Goal: Task Accomplishment & Management: Complete application form

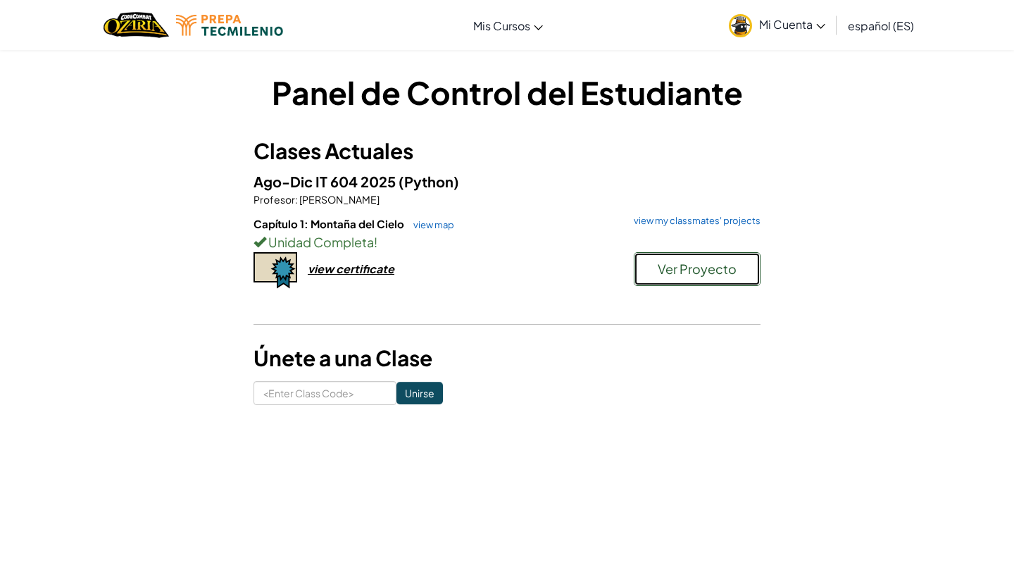
click at [675, 270] on span "Ver Proyecto" at bounding box center [696, 268] width 79 height 16
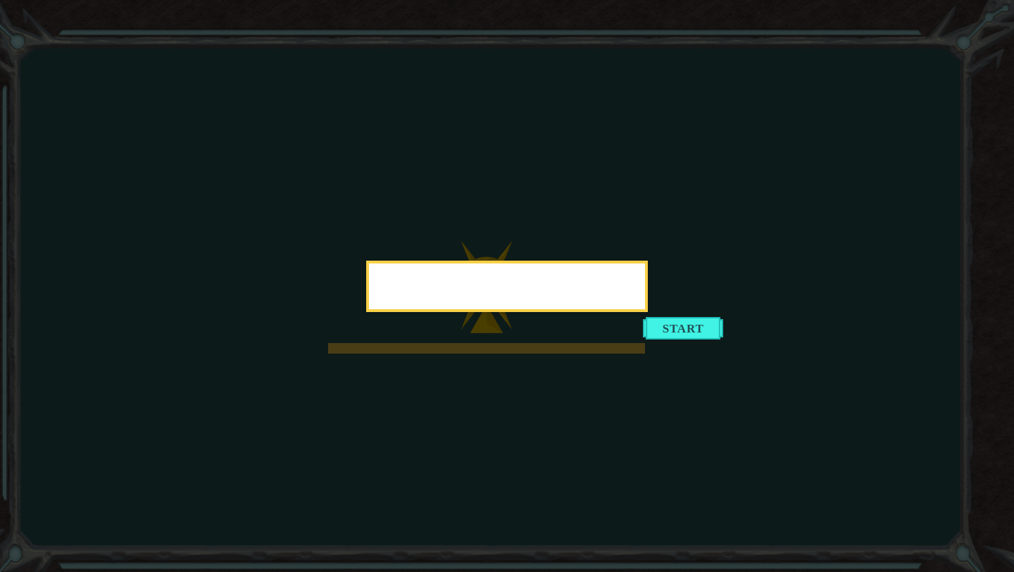
click at [648, 312] on div at bounding box center [507, 285] width 282 height 51
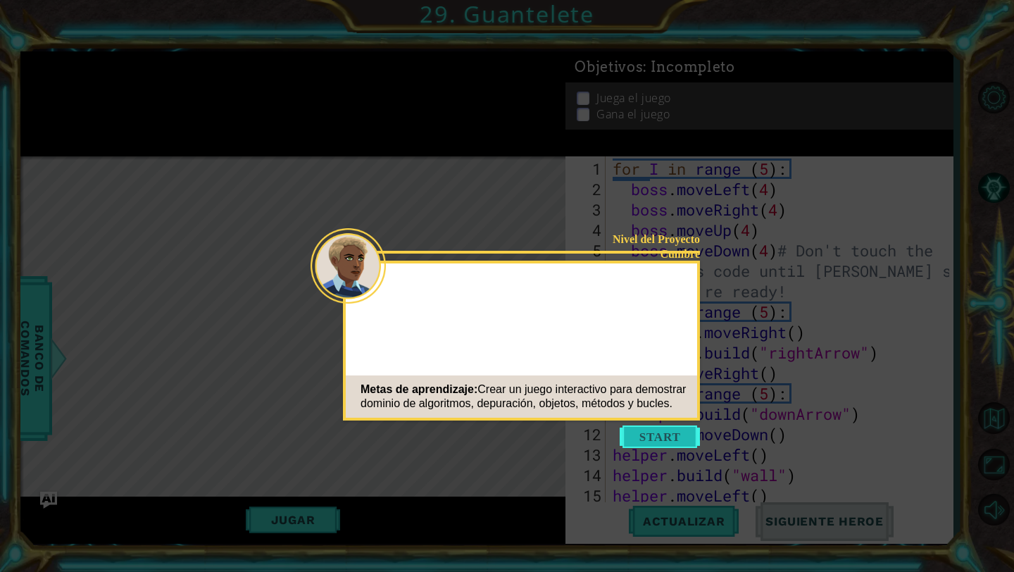
click at [670, 431] on button "Start" at bounding box center [659, 436] width 80 height 23
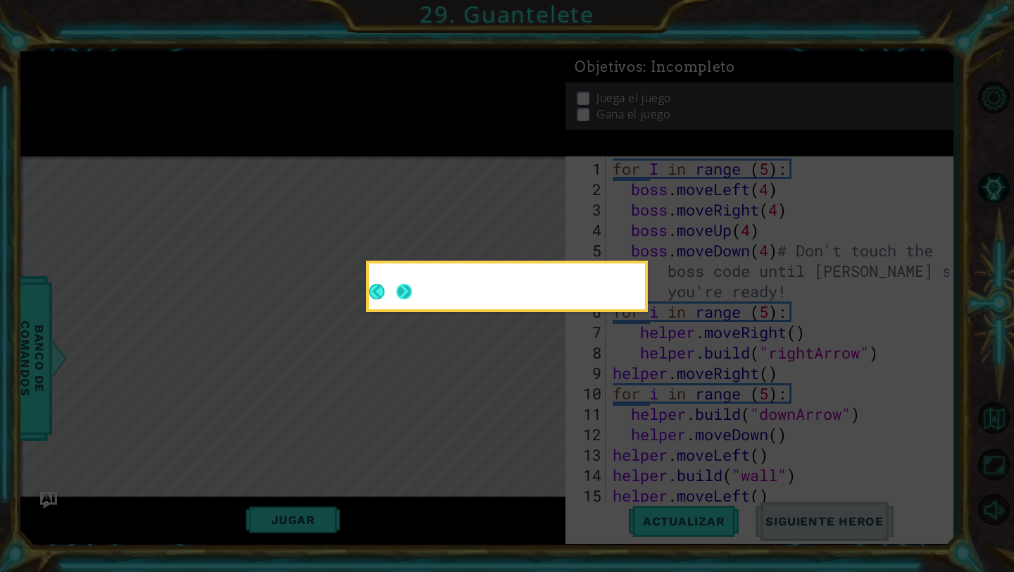
click at [403, 294] on button "Next" at bounding box center [403, 291] width 15 height 15
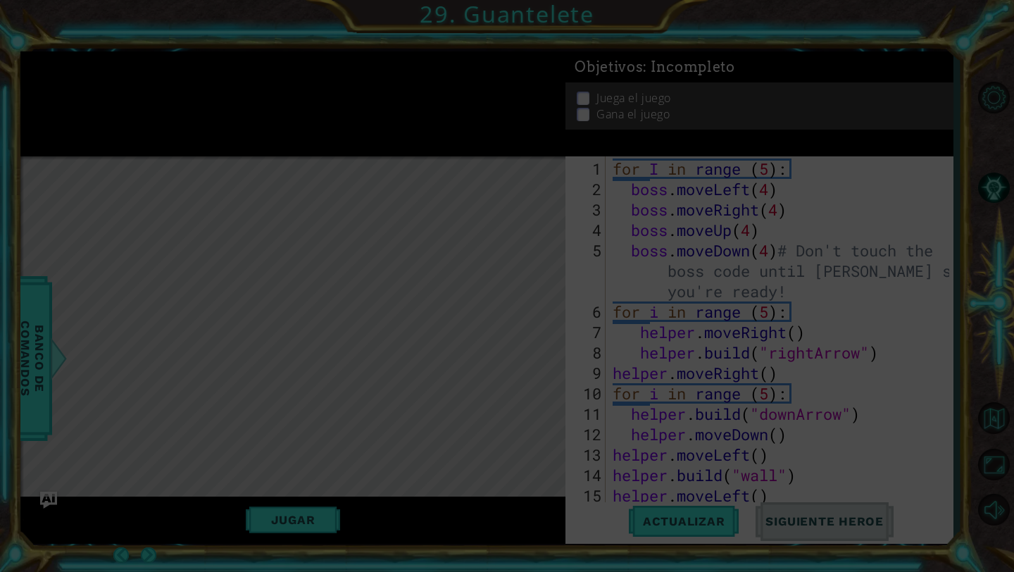
click at [132, 373] on icon at bounding box center [507, 286] width 1014 height 572
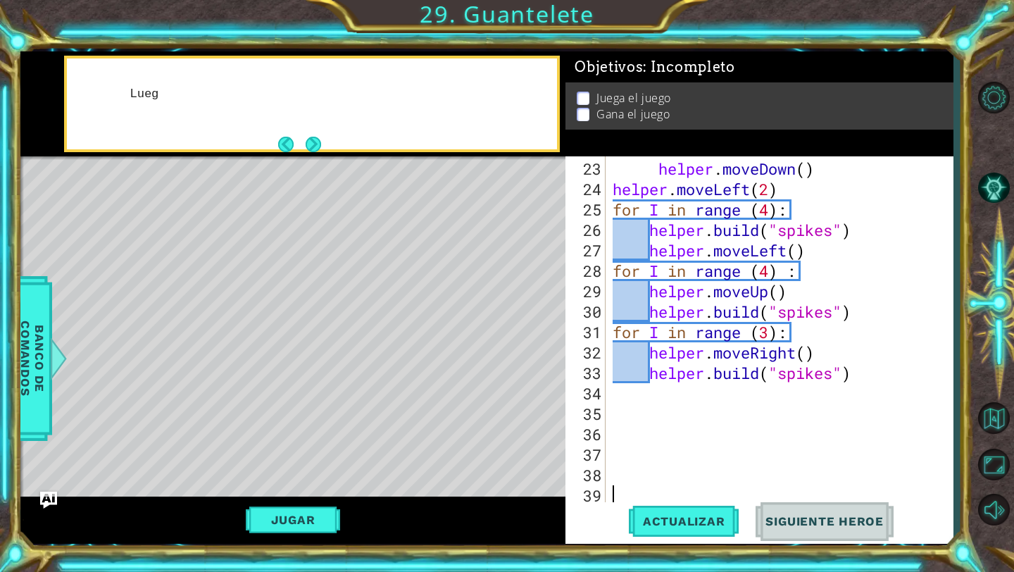
scroll to position [490, 0]
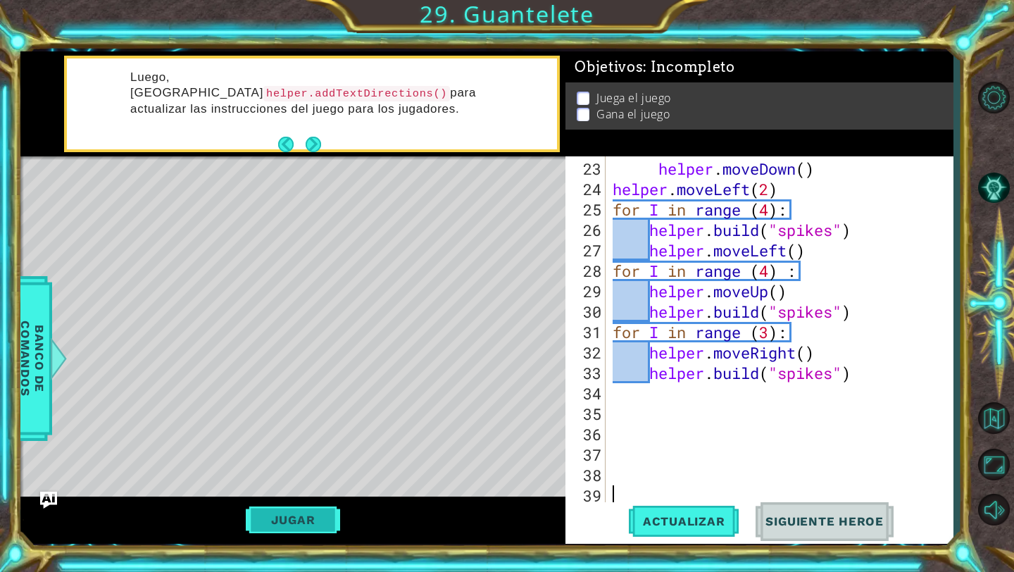
click at [297, 529] on button "Jugar" at bounding box center [293, 519] width 95 height 27
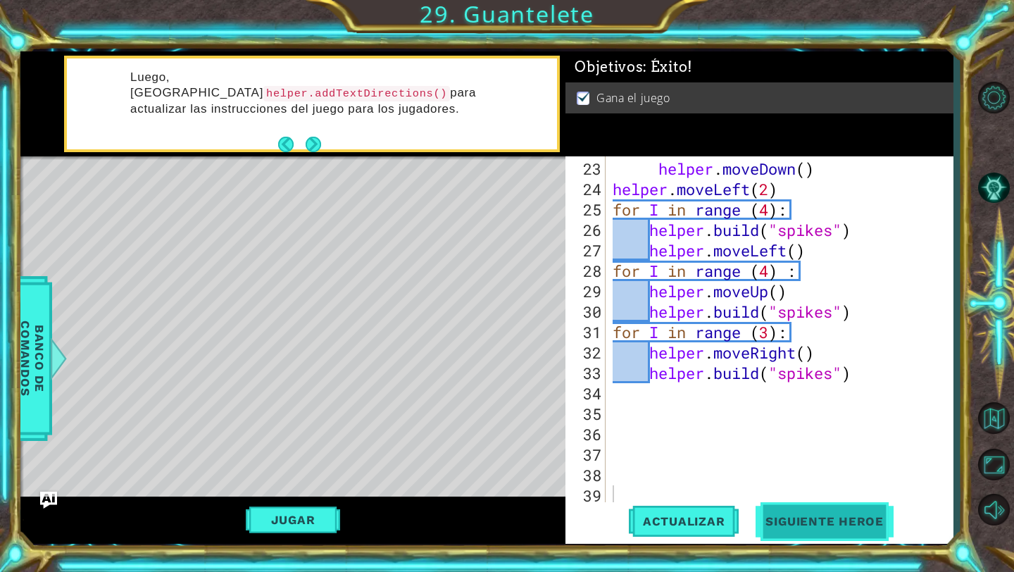
click at [790, 516] on span "Siguiente Heroe" at bounding box center [824, 521] width 146 height 14
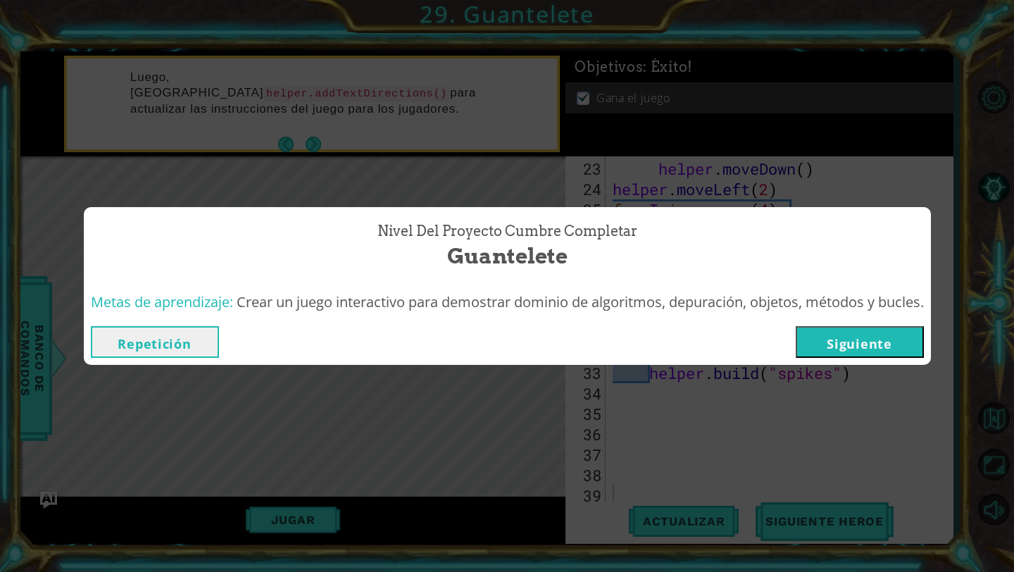
click at [838, 346] on button "Siguiente" at bounding box center [859, 342] width 128 height 32
click at [860, 343] on body "1 ההההההההההההההההההההההההההההההההההההההההההההההההההההההההההההההההההההההההההההה…" at bounding box center [507, 286] width 1014 height 572
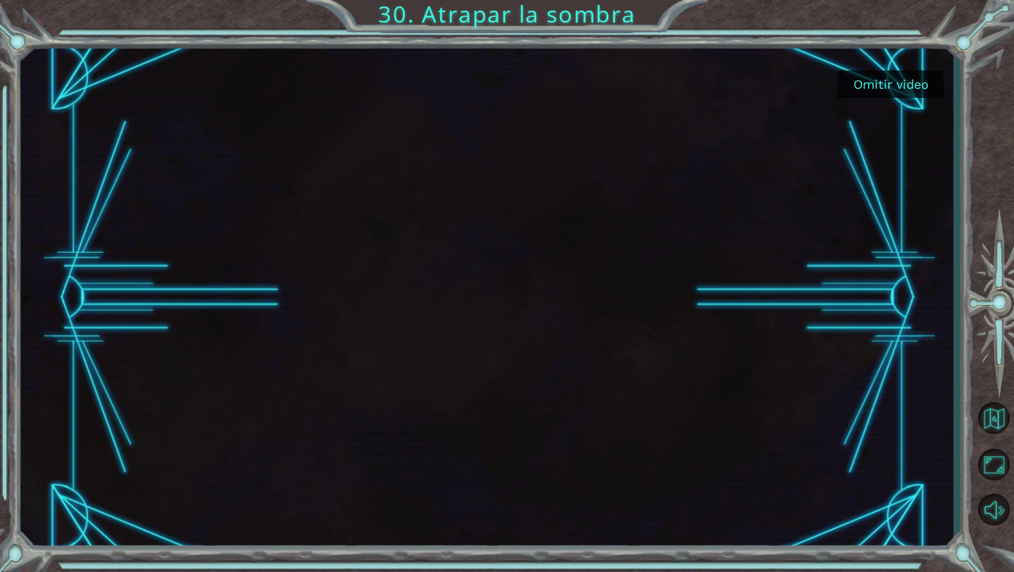
click at [893, 83] on button "Omitir video" at bounding box center [891, 83] width 106 height 27
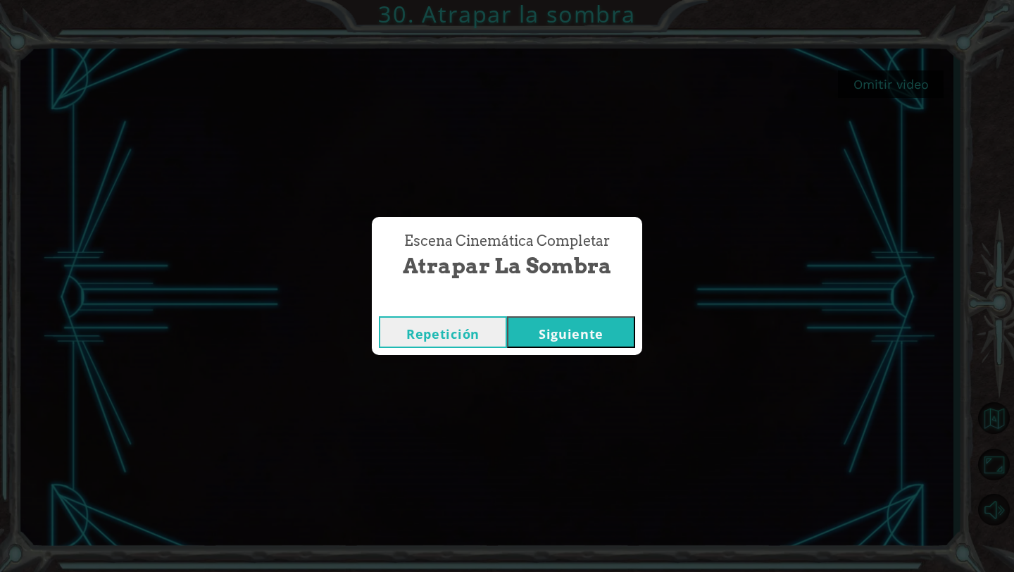
click at [593, 337] on button "Siguiente" at bounding box center [571, 332] width 128 height 32
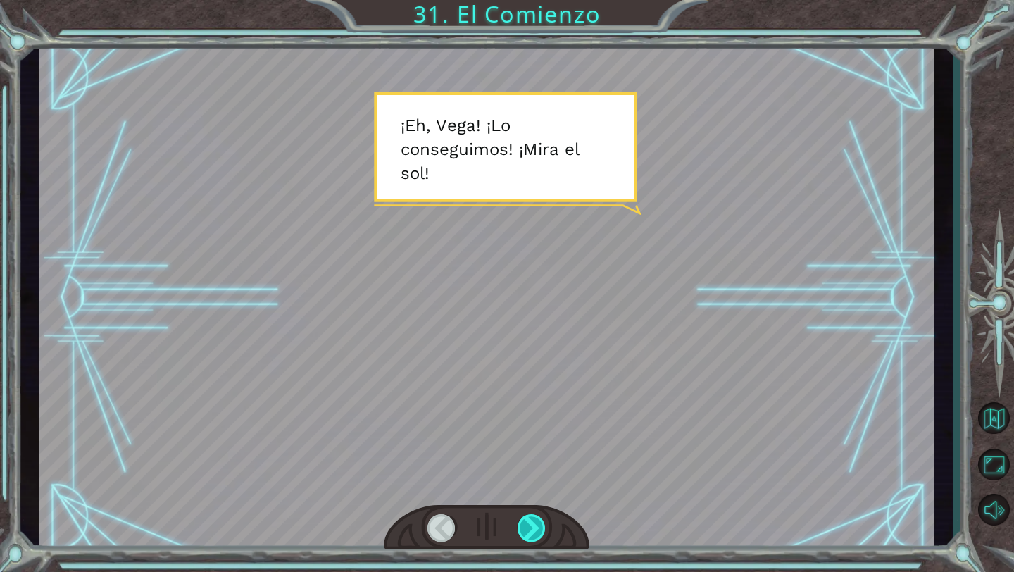
click at [530, 531] on div at bounding box center [531, 527] width 29 height 27
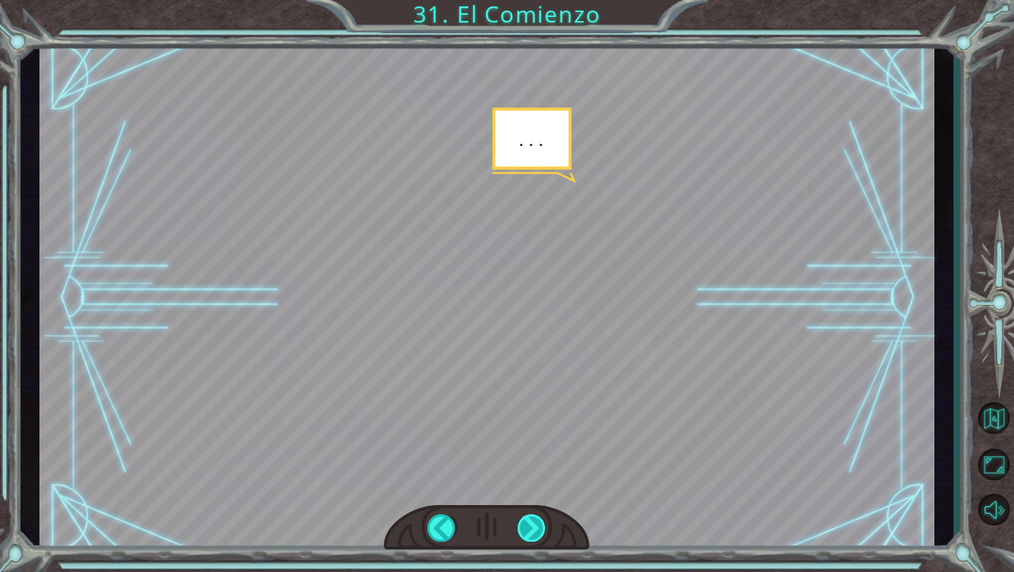
click at [530, 531] on div at bounding box center [531, 527] width 29 height 27
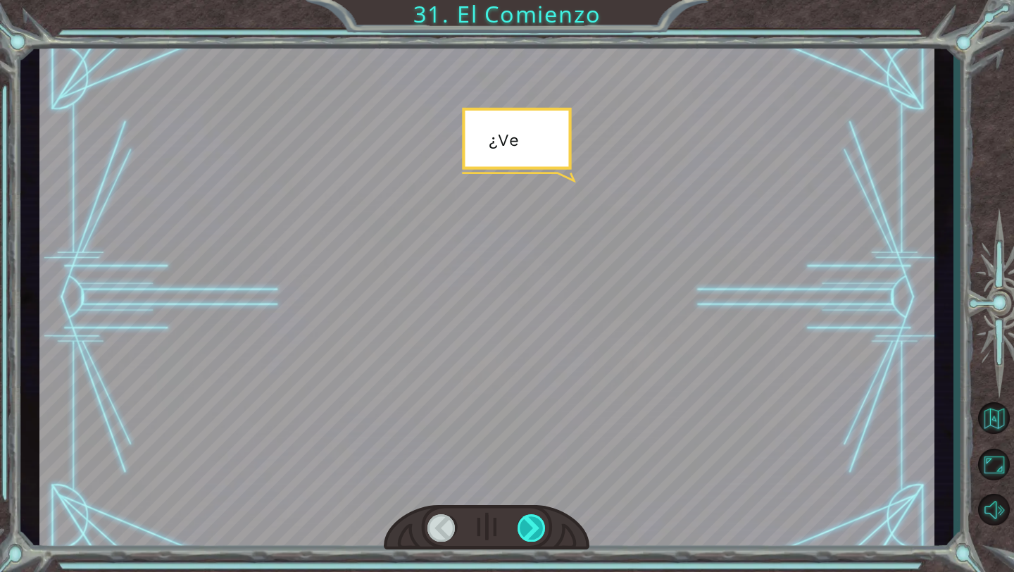
click at [530, 531] on div at bounding box center [531, 527] width 29 height 27
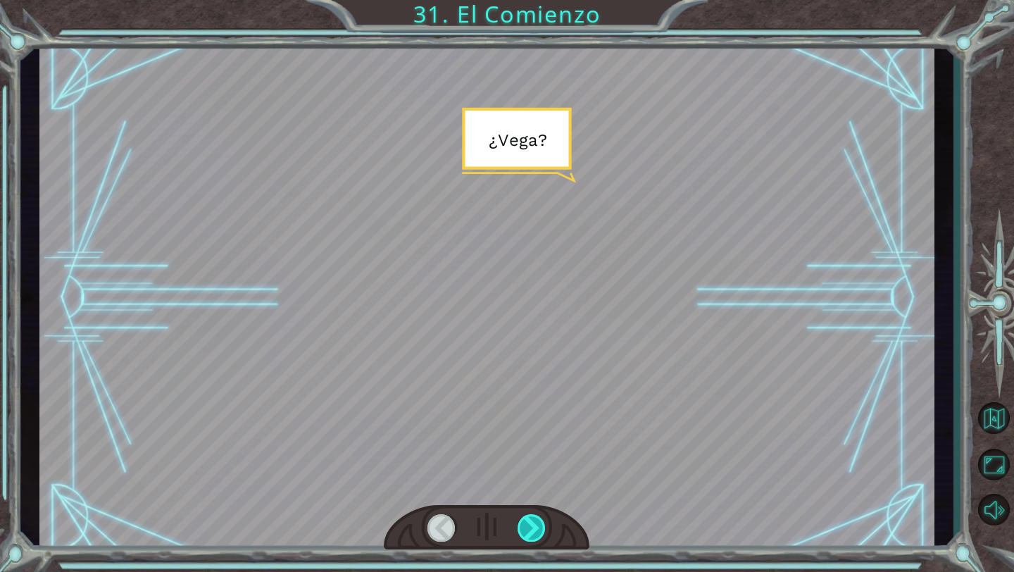
click at [530, 531] on div at bounding box center [531, 527] width 29 height 27
click at [529, 530] on div at bounding box center [531, 527] width 29 height 27
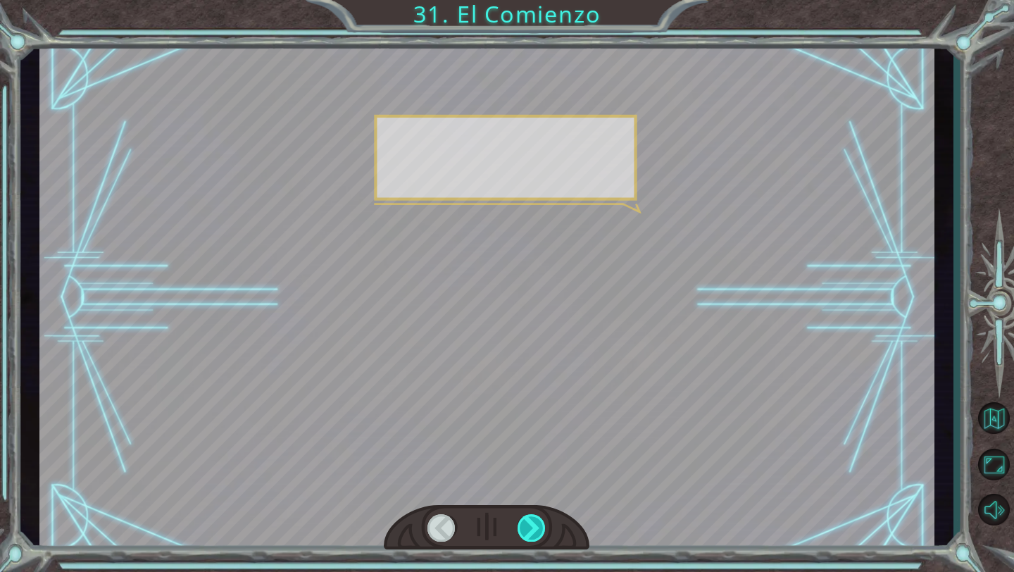
click at [529, 529] on div at bounding box center [531, 527] width 29 height 27
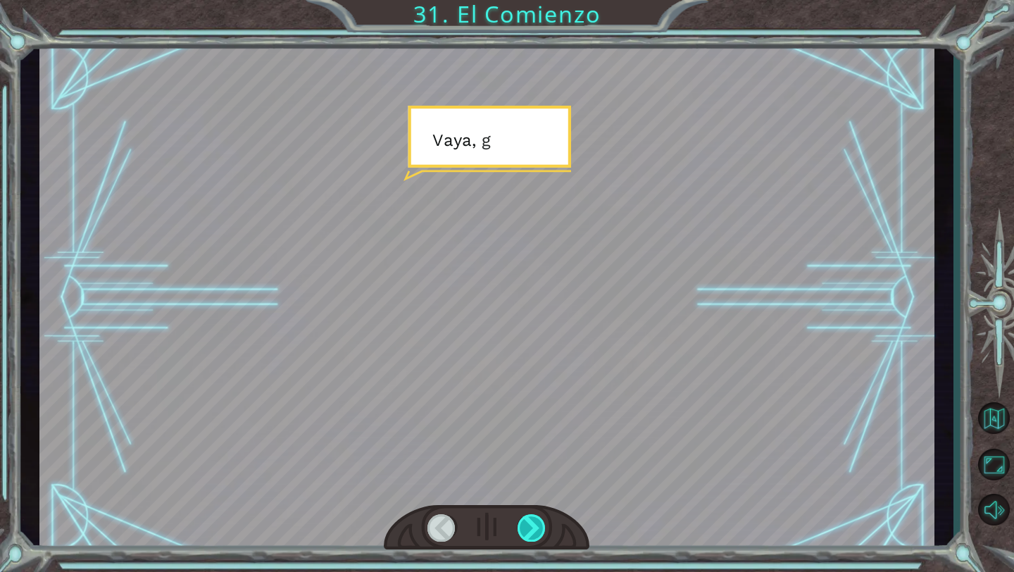
click at [529, 529] on div at bounding box center [531, 527] width 29 height 27
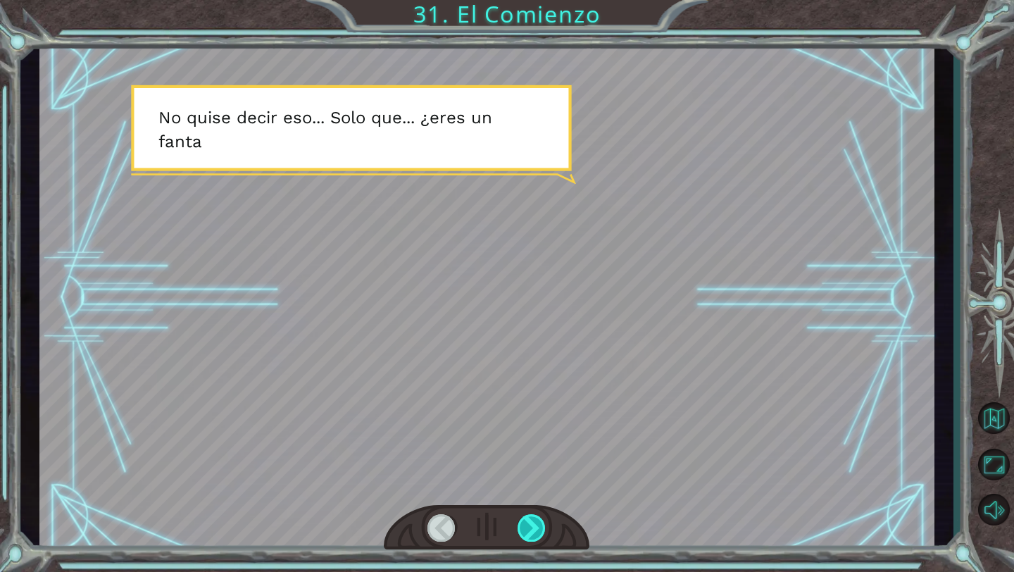
click at [528, 529] on div at bounding box center [531, 527] width 29 height 27
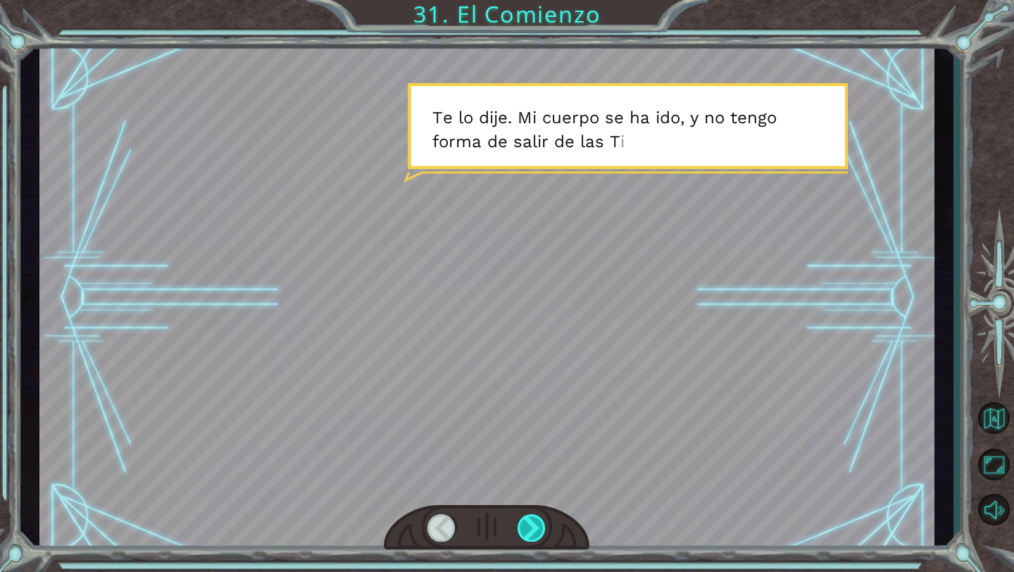
click at [528, 529] on div at bounding box center [531, 527] width 29 height 27
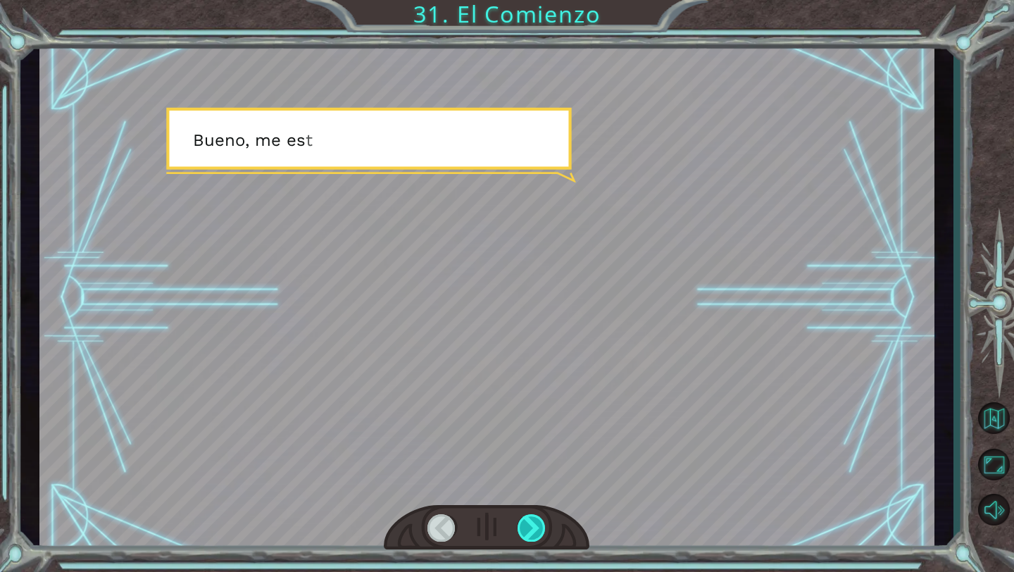
click at [528, 529] on div at bounding box center [531, 527] width 29 height 27
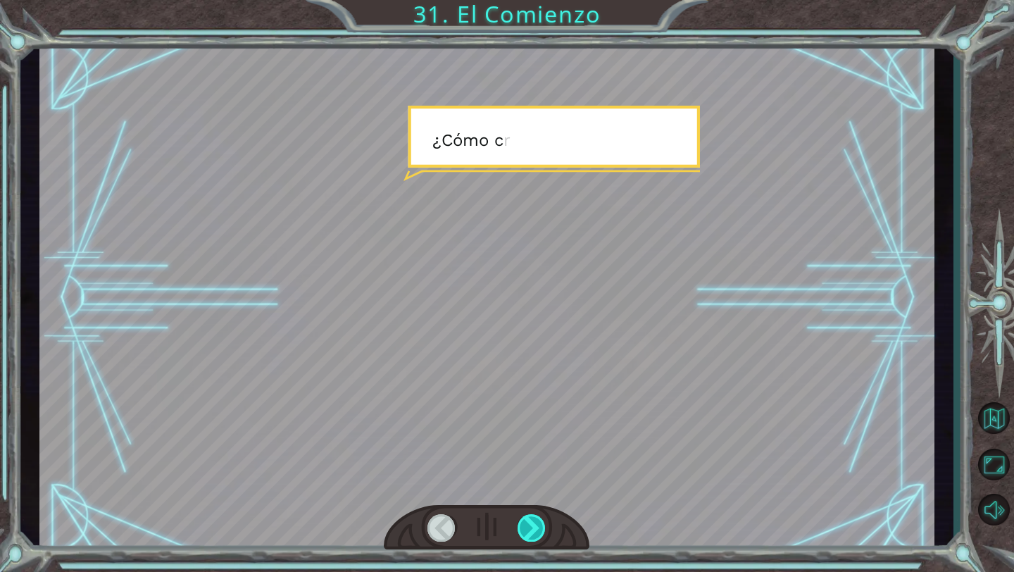
click at [528, 529] on div at bounding box center [531, 527] width 29 height 27
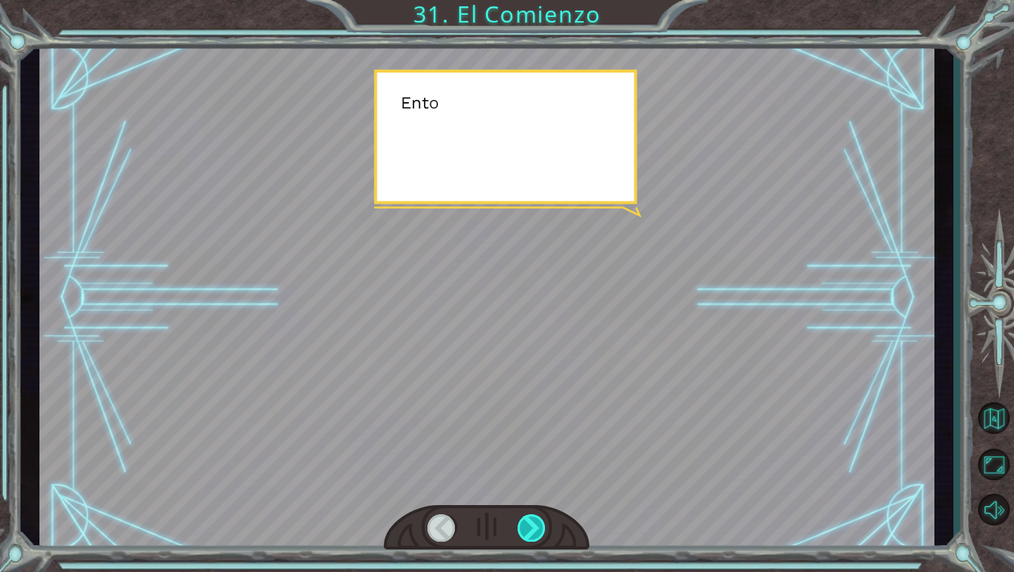
click at [524, 529] on div at bounding box center [531, 527] width 29 height 27
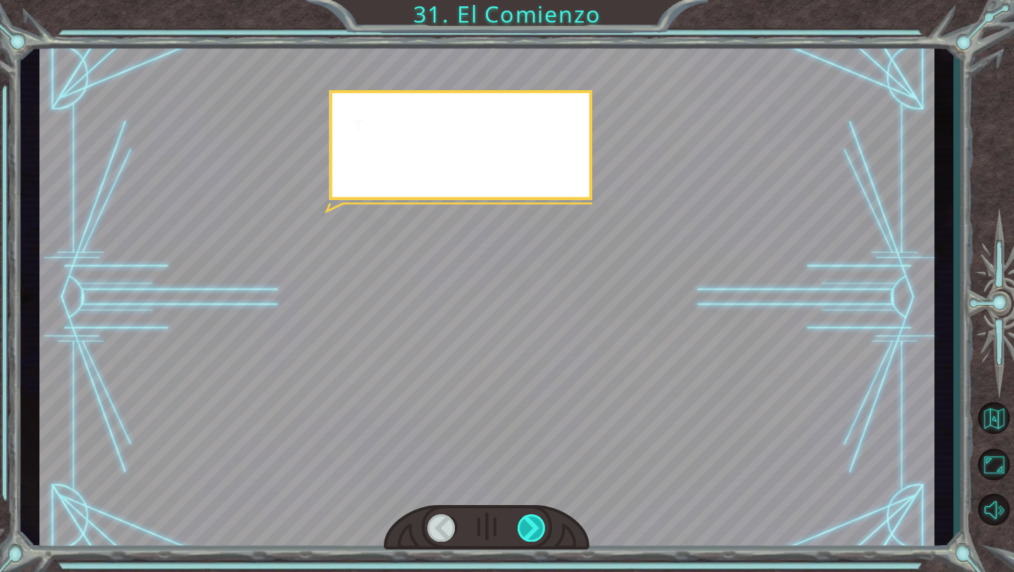
click at [524, 529] on div at bounding box center [531, 527] width 29 height 27
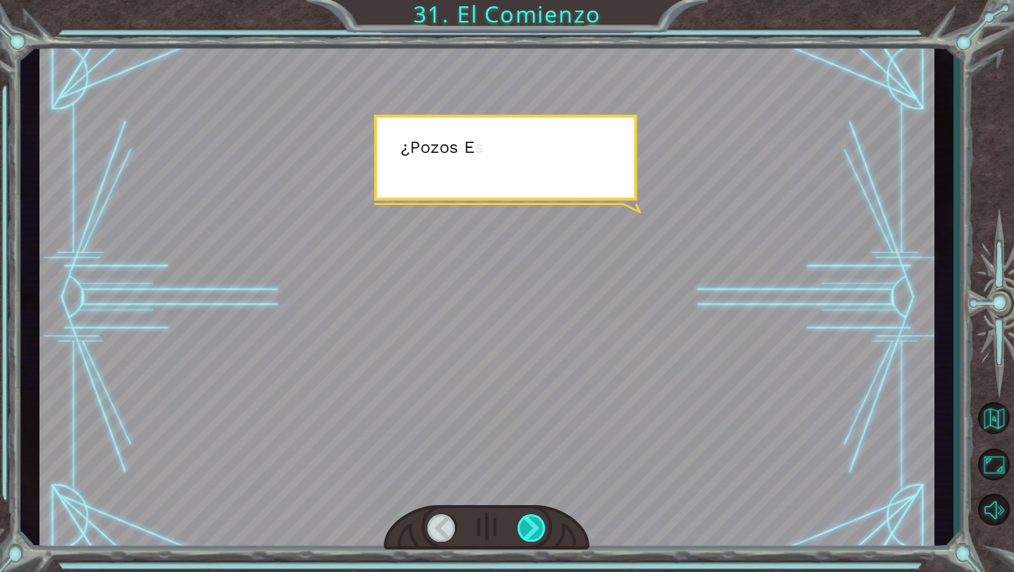
click at [524, 529] on div at bounding box center [531, 527] width 29 height 27
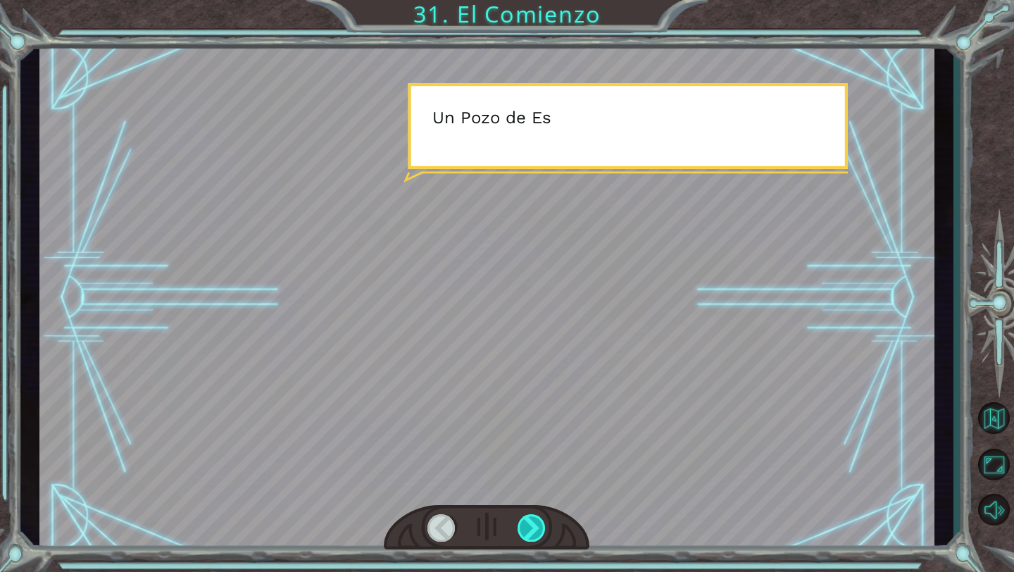
click at [524, 529] on div at bounding box center [531, 527] width 29 height 27
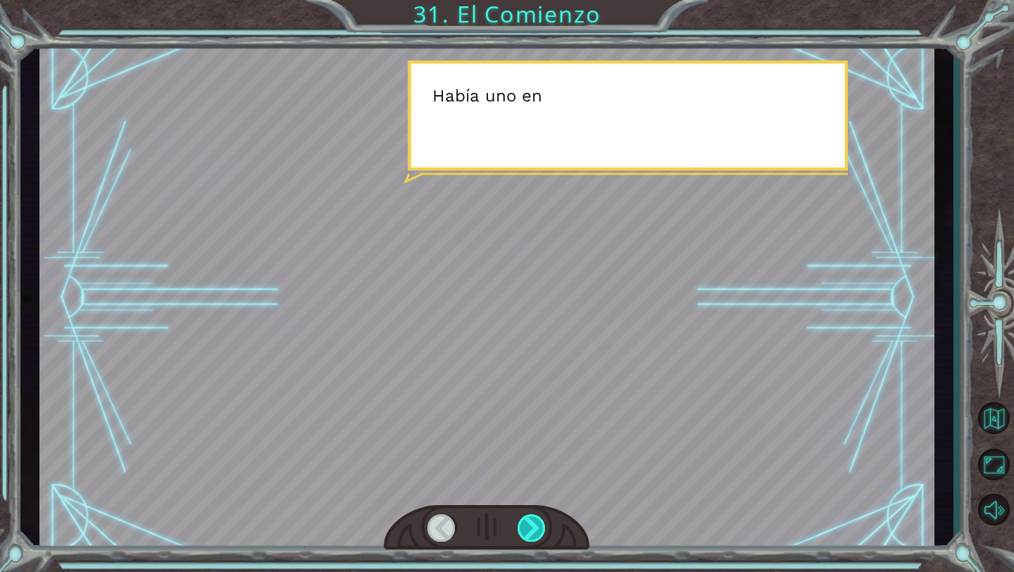
click at [522, 529] on div at bounding box center [531, 527] width 29 height 27
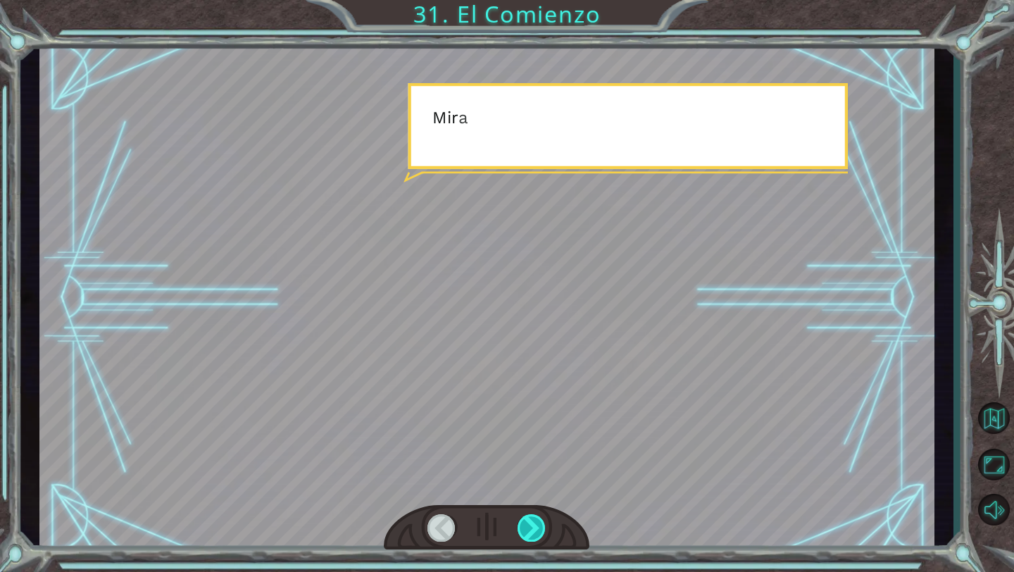
click at [522, 529] on div at bounding box center [531, 527] width 29 height 27
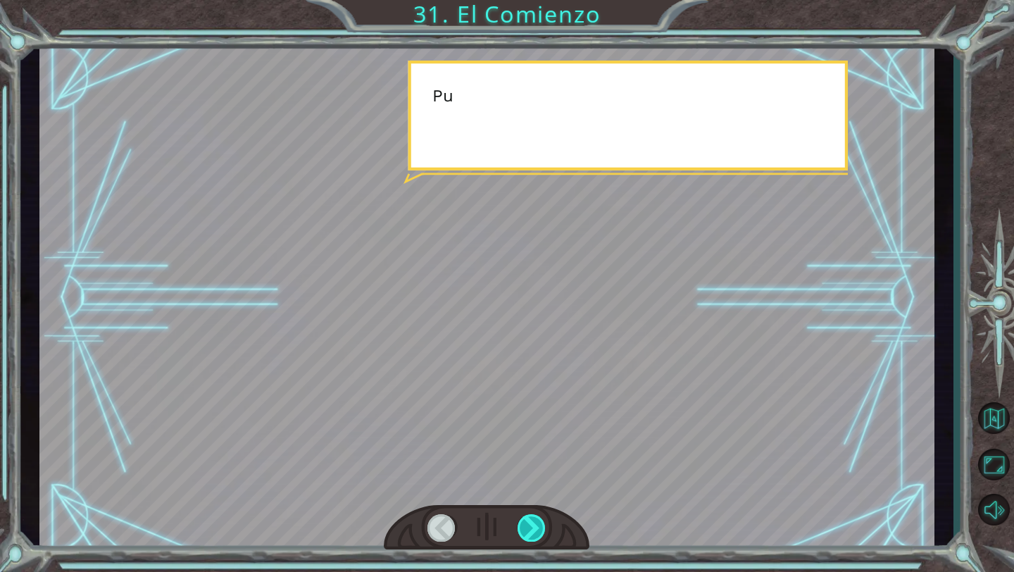
click at [522, 529] on div at bounding box center [531, 527] width 29 height 27
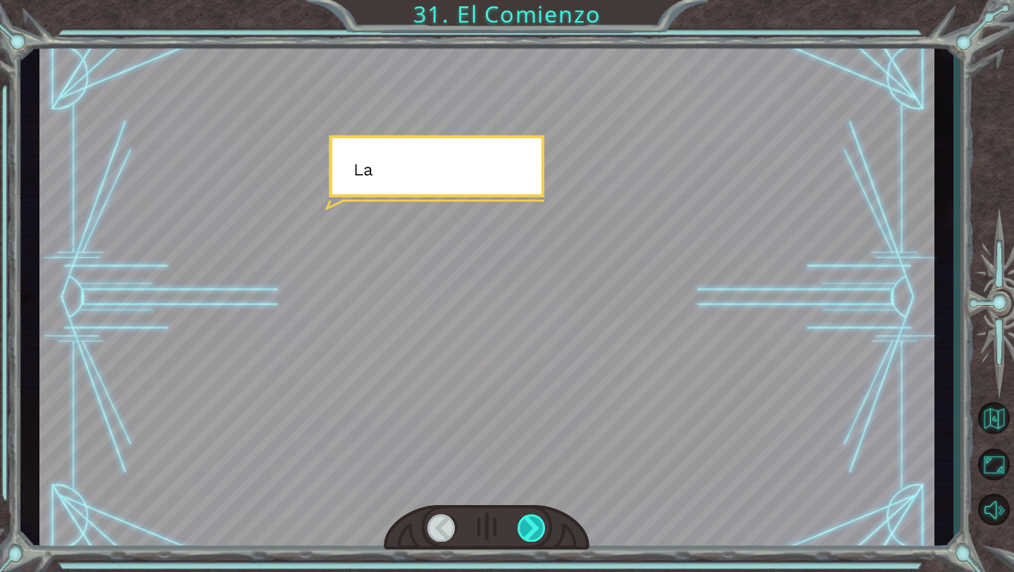
click at [522, 529] on div at bounding box center [531, 527] width 29 height 27
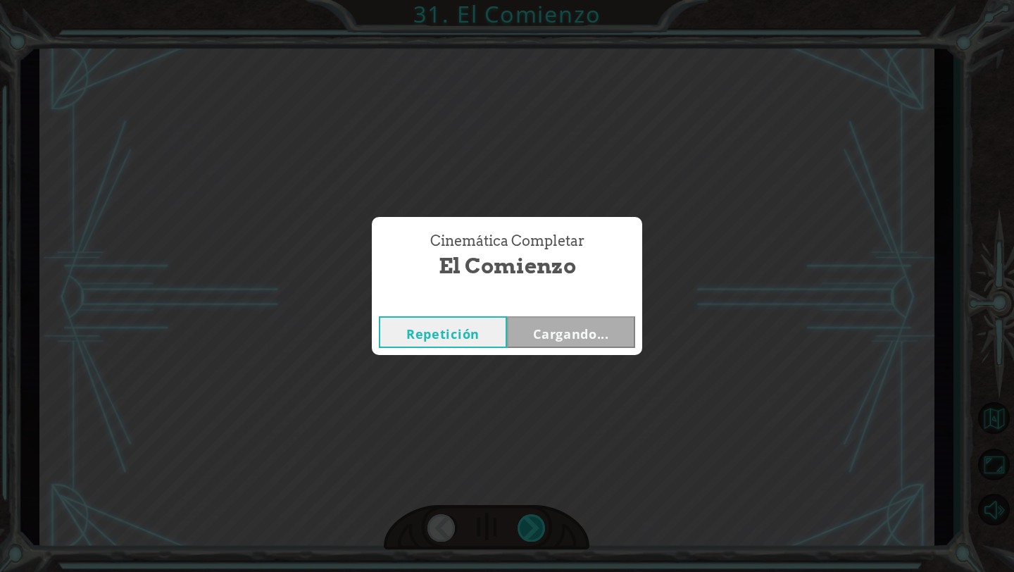
click at [522, 529] on div "Cinemática Completar El Comienzo Repetición Cargando..." at bounding box center [507, 286] width 1014 height 572
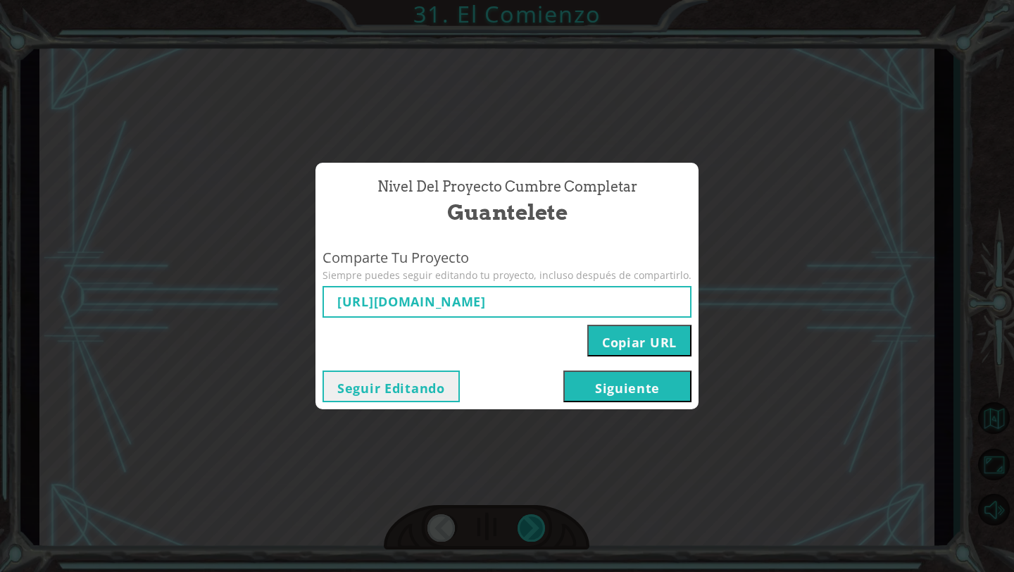
type input "[URL][DOMAIN_NAME]"
click at [522, 529] on div "Nivel del Proyecto Cumbre Completar Guantelete Comparte Tu Proyecto Siempre pue…" at bounding box center [507, 286] width 1014 height 572
click at [584, 393] on button "Siguiente" at bounding box center [627, 386] width 128 height 32
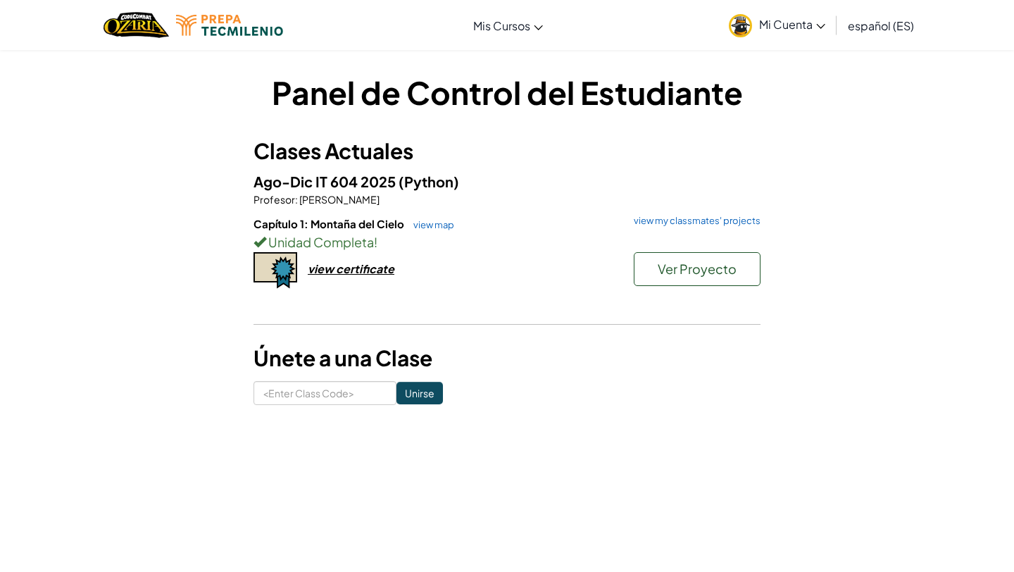
click at [767, 25] on span "Mi Cuenta" at bounding box center [792, 24] width 66 height 15
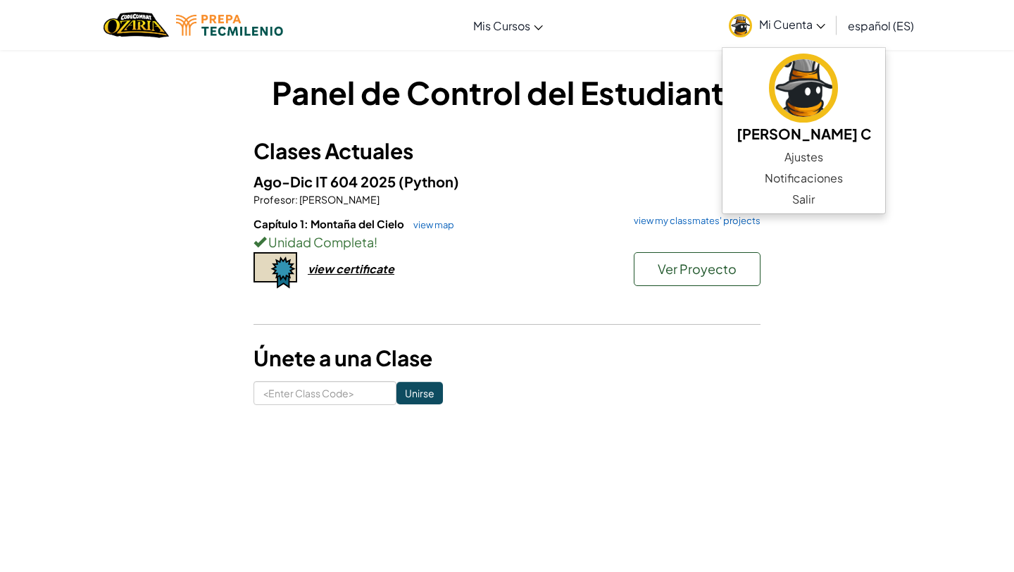
drag, startPoint x: 814, startPoint y: 223, endPoint x: 840, endPoint y: 236, distance: 28.3
click at [831, 229] on div "Panel de Control del Estudiante Clases Actuales Ago-Dic IT 604 2025 (Python) Pr…" at bounding box center [507, 237] width 824 height 334
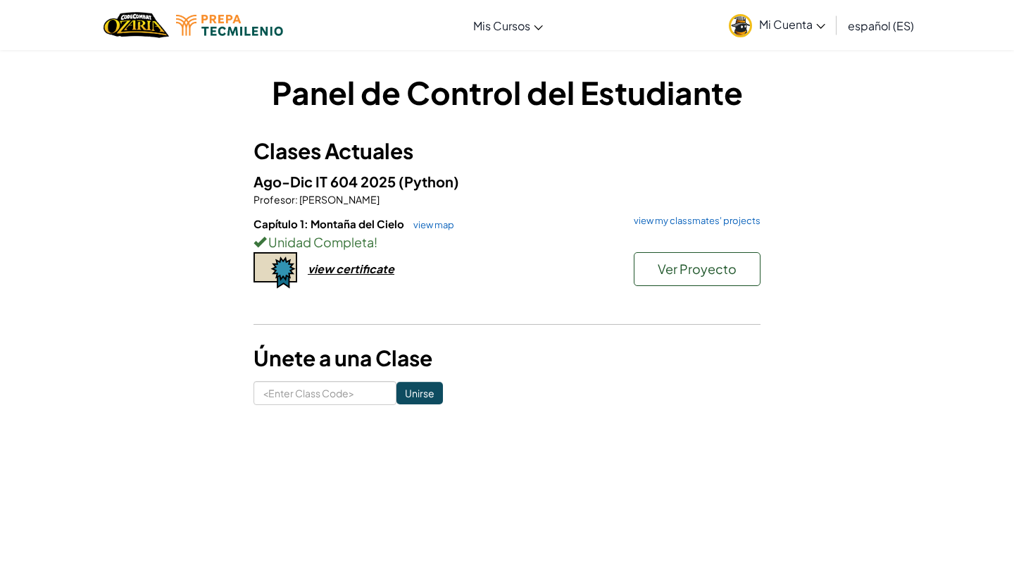
click at [780, 22] on span "Mi Cuenta" at bounding box center [792, 24] width 66 height 15
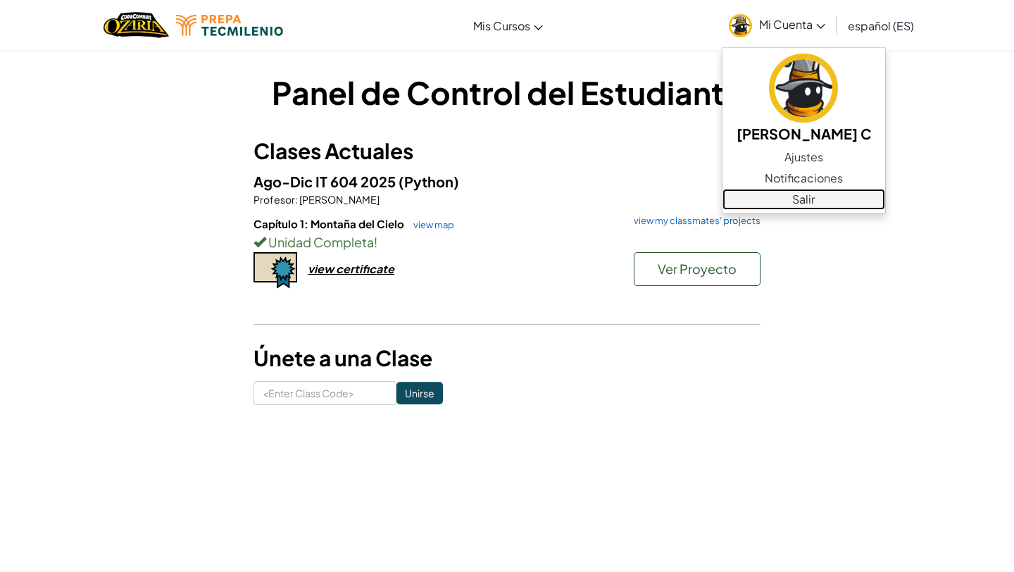
click at [784, 189] on link "Salir" at bounding box center [803, 199] width 163 height 21
